Goal: Task Accomplishment & Management: Complete application form

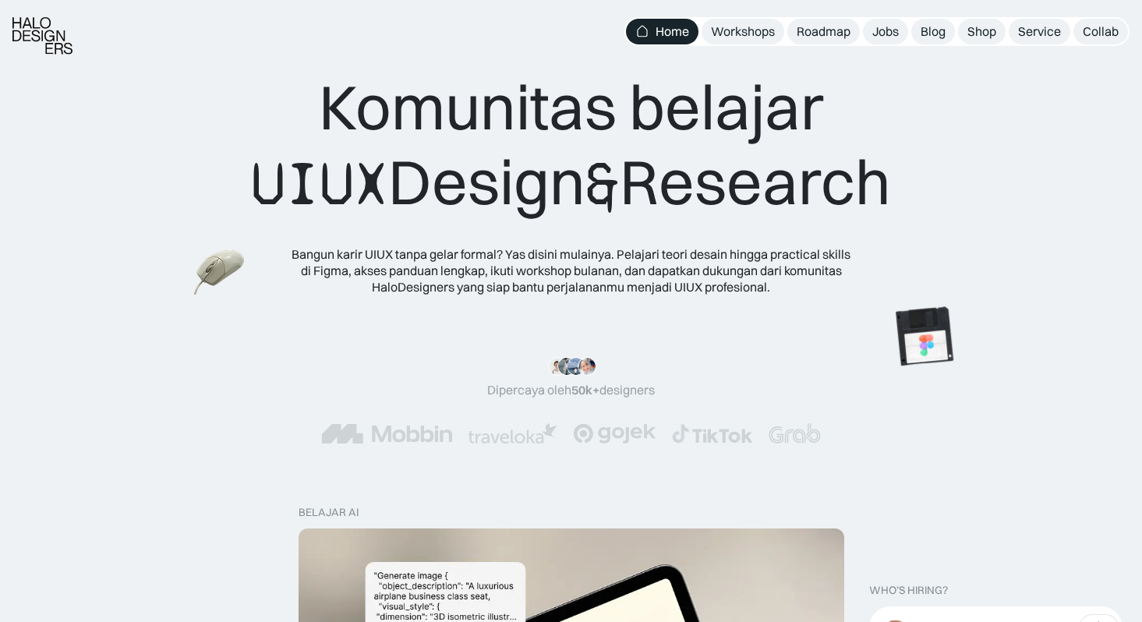
scroll to position [9, 0]
click at [879, 43] on link "Jobs" at bounding box center [885, 32] width 45 height 26
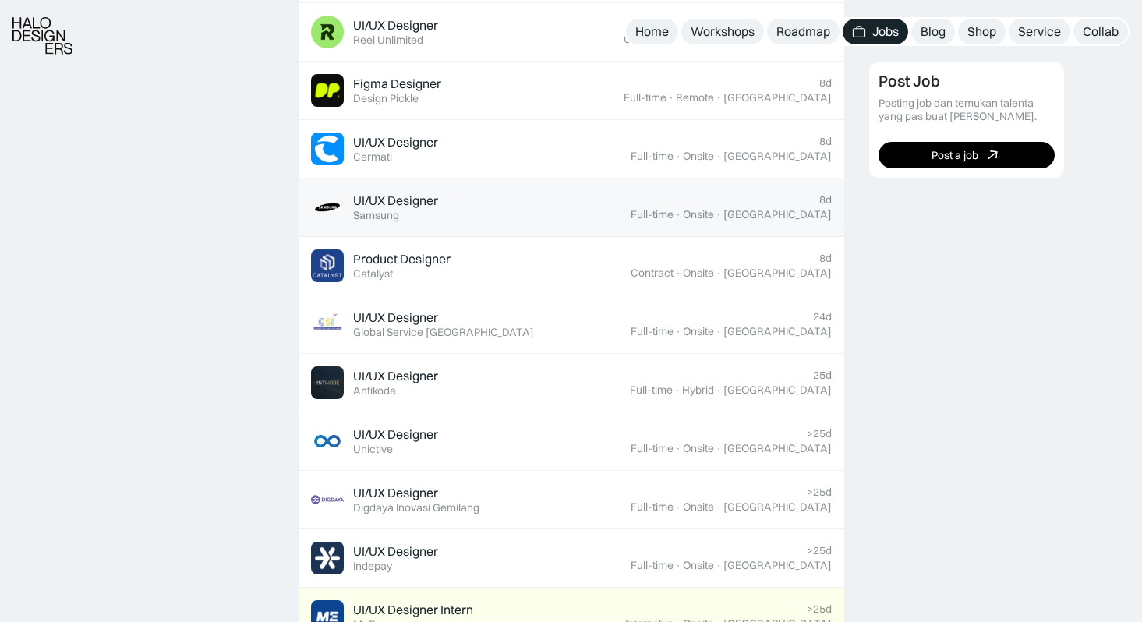
scroll to position [727, 0]
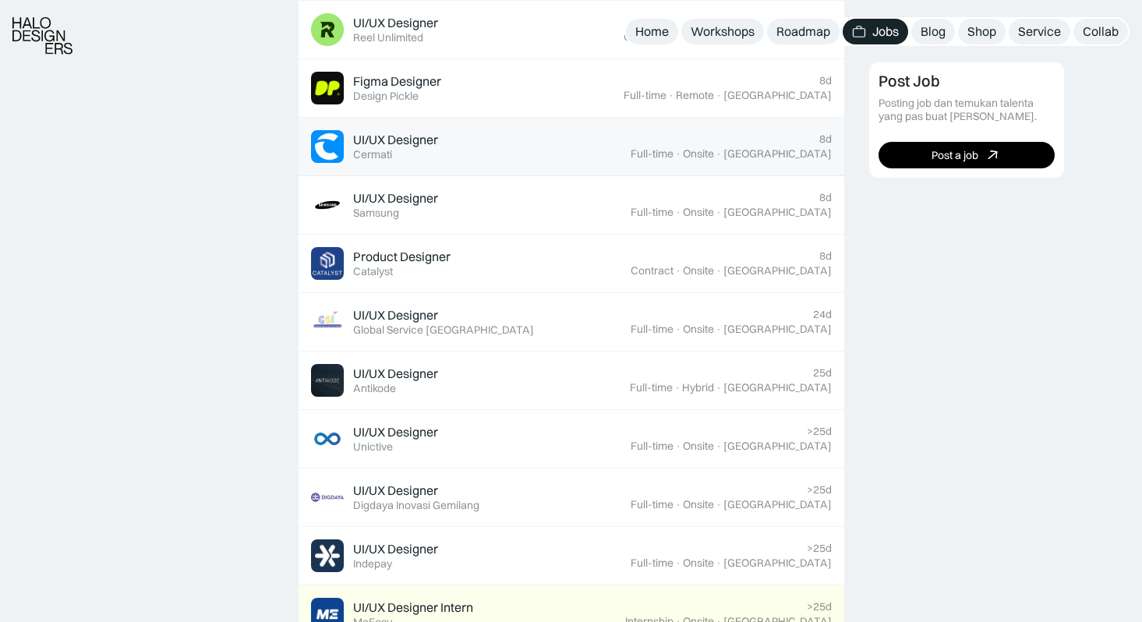
click at [763, 168] on link "UI/UX Designer Featured Cermati 8d Full-time · Onsite · Jakarta" at bounding box center [572, 147] width 546 height 58
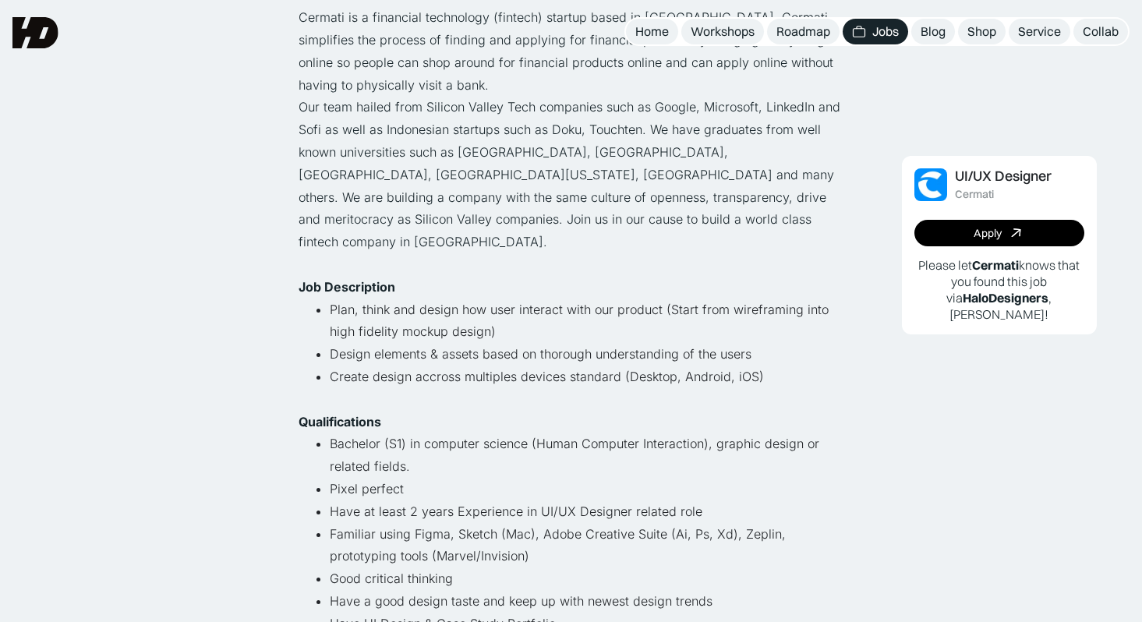
scroll to position [30, 0]
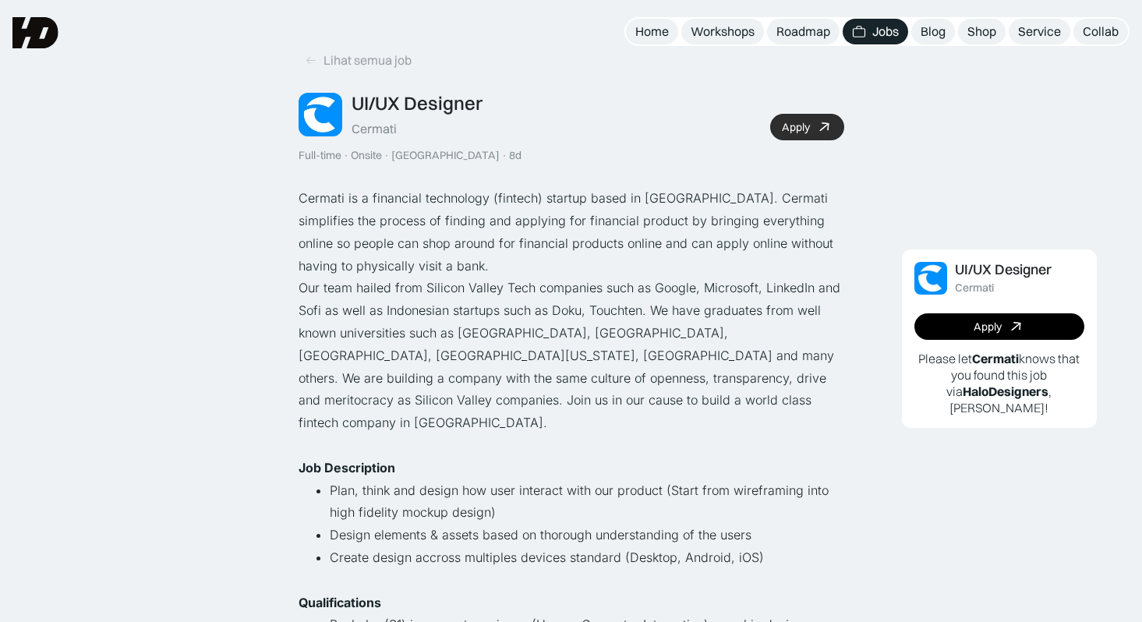
click at [793, 131] on div "Apply" at bounding box center [796, 127] width 28 height 13
